Goal: Complete application form

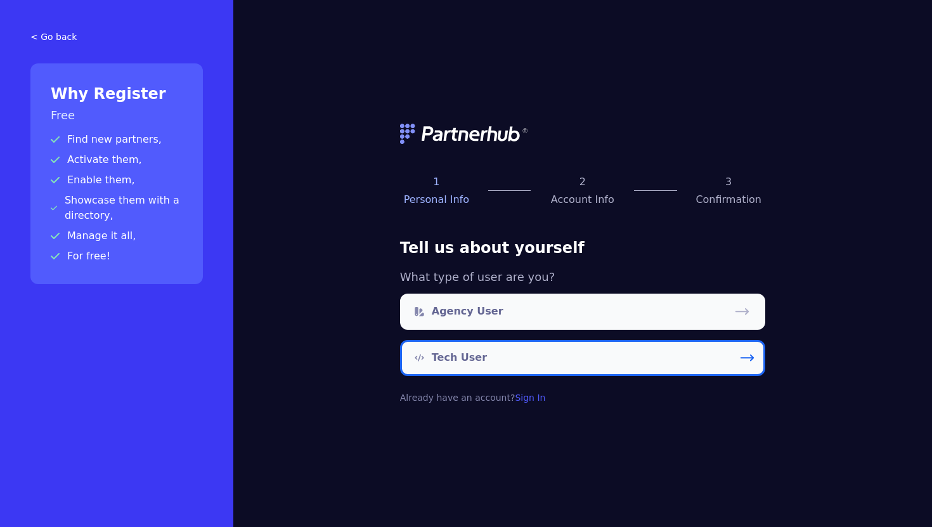
click at [509, 361] on link "Tech User" at bounding box center [582, 358] width 365 height 36
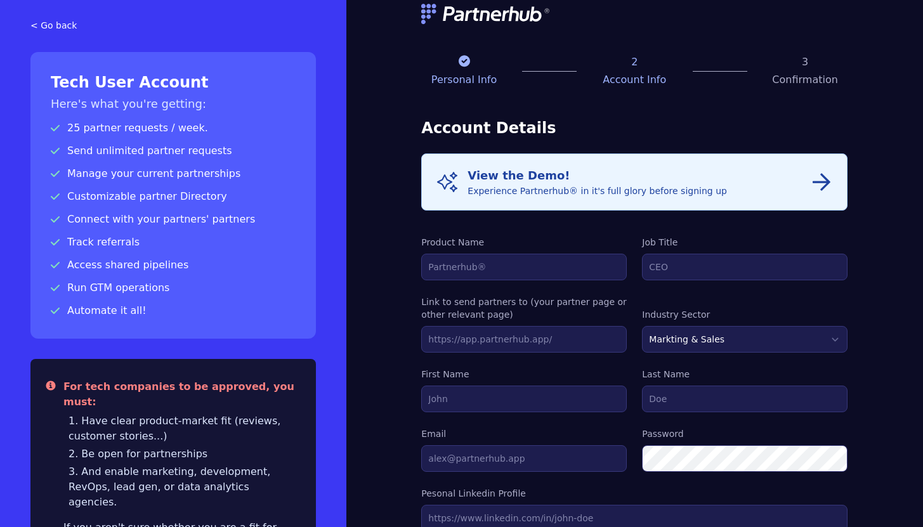
scroll to position [9, 0]
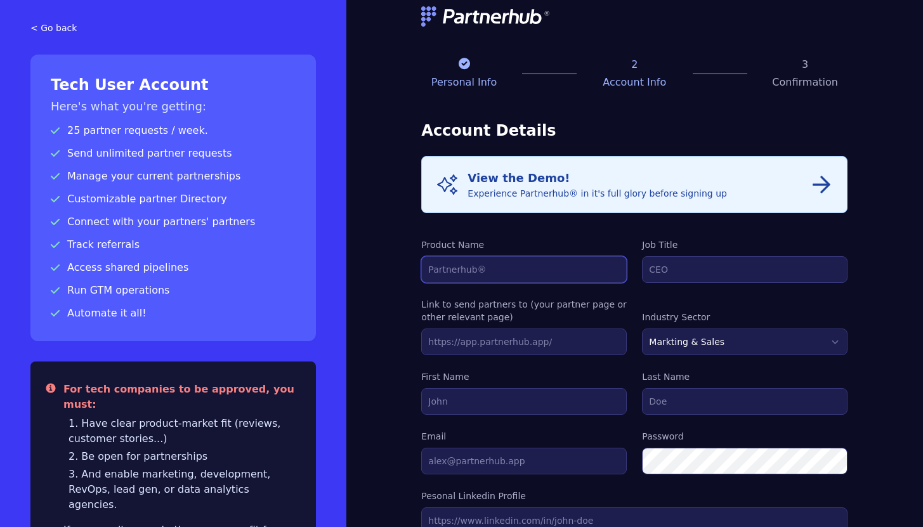
click at [526, 272] on input "Product Name" at bounding box center [523, 269] width 205 height 27
type input "Sembly AI"
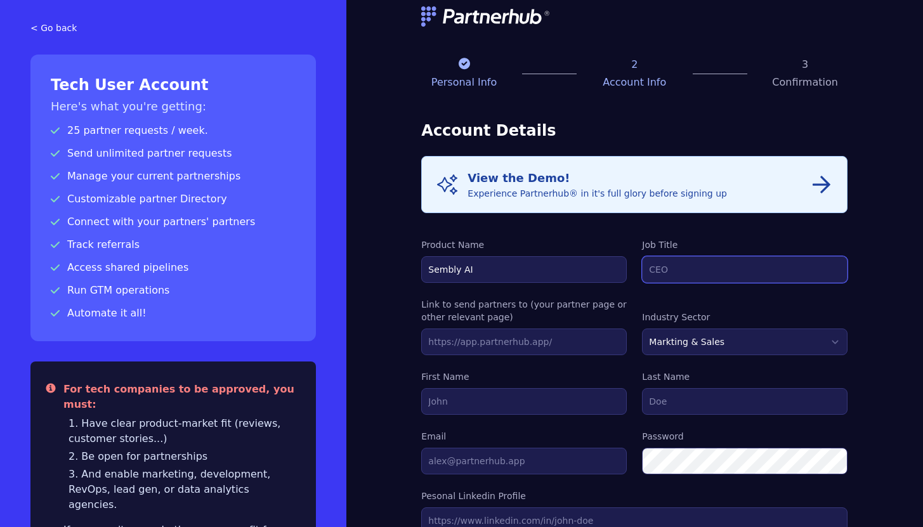
click at [688, 270] on input "Job Title" at bounding box center [744, 269] width 205 height 27
type input "CRO"
click at [549, 343] on input "text" at bounding box center [523, 342] width 205 height 27
click at [495, 345] on input "text" at bounding box center [523, 342] width 205 height 27
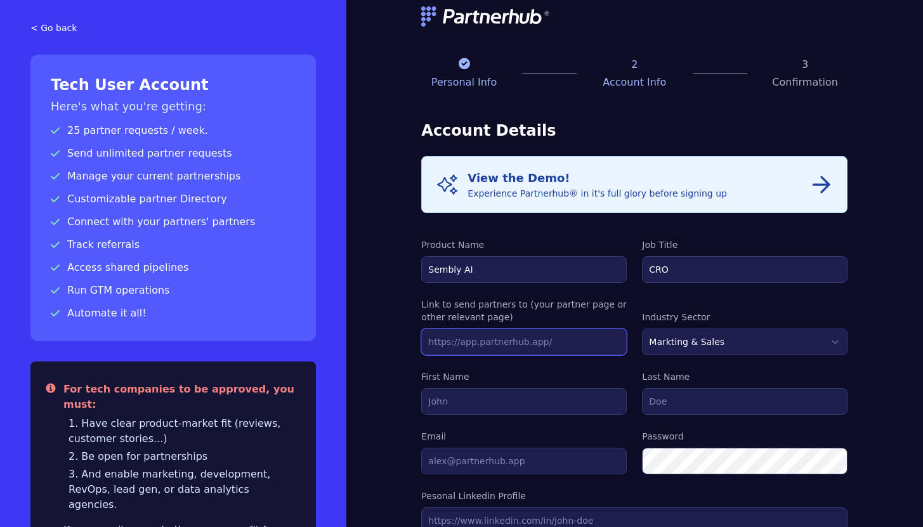
paste input "[URL]"
type input "[URL]"
click at [730, 342] on select "Markting & Sales HR Finance Health Non-Profit Government Real Estate Blockchain…" at bounding box center [744, 342] width 205 height 27
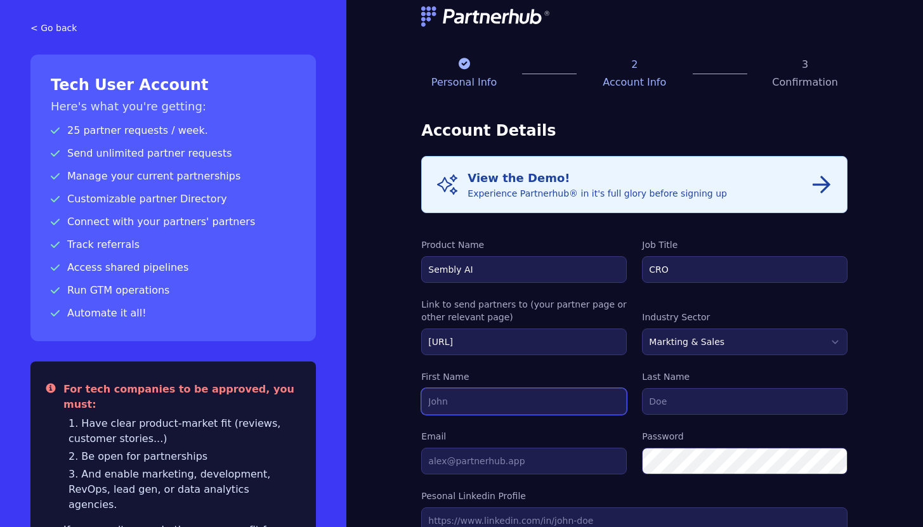
click at [521, 405] on input "First Name" at bounding box center [523, 401] width 205 height 27
type input "Katya"
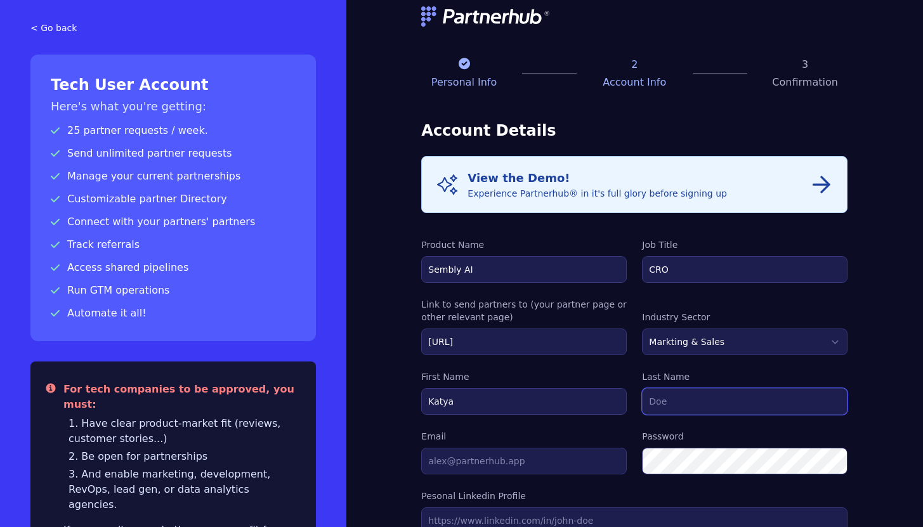
click at [728, 392] on input "Last Name" at bounding box center [744, 401] width 205 height 27
type input "Samotoi"
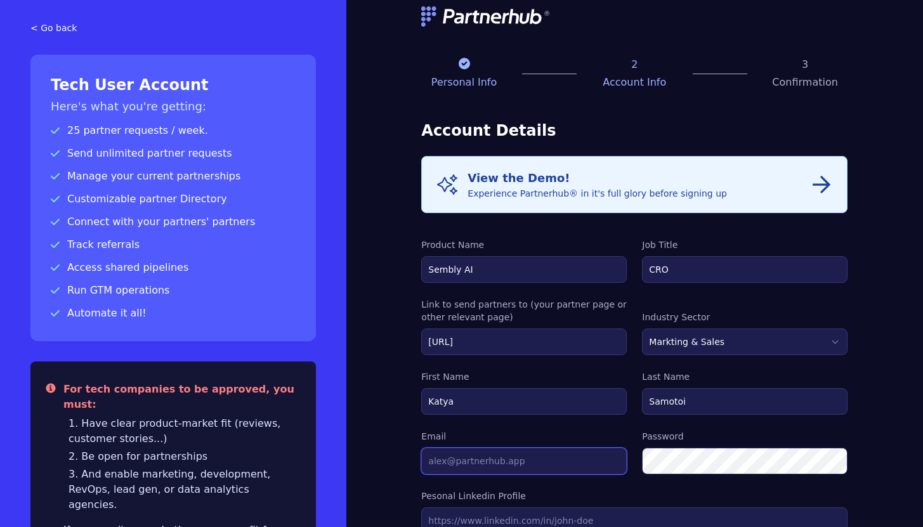
click at [524, 464] on input "Email" at bounding box center [523, 461] width 205 height 27
type input "[EMAIL_ADDRESS]"
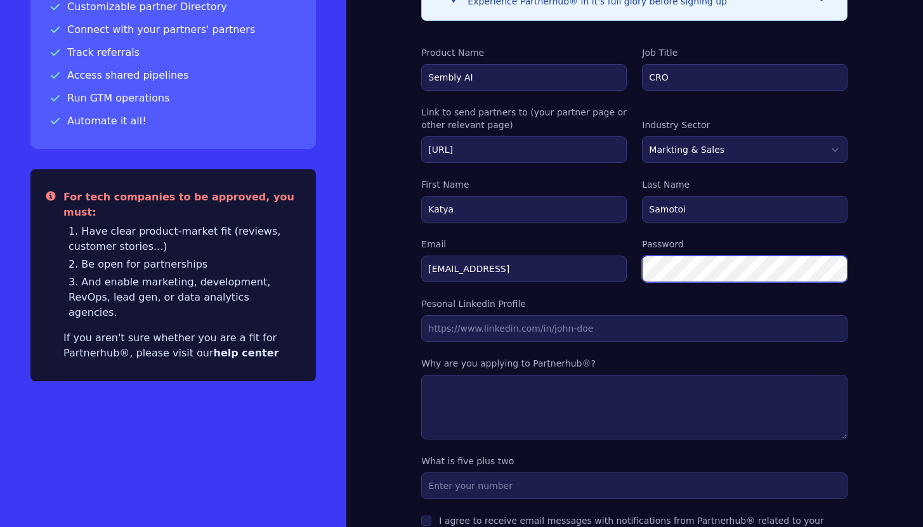
scroll to position [0, 0]
